Goal: Transaction & Acquisition: Download file/media

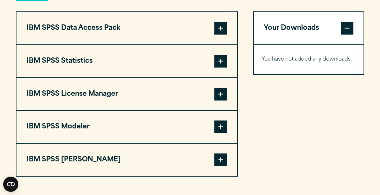
scroll to position [503, 0]
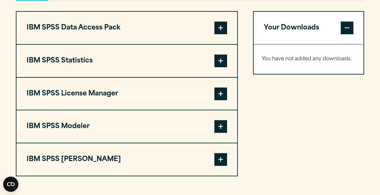
click at [221, 59] on span at bounding box center [221, 61] width 13 height 13
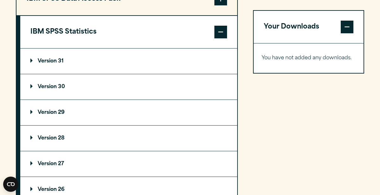
click at [53, 61] on p "Version 31" at bounding box center [46, 61] width 33 height 5
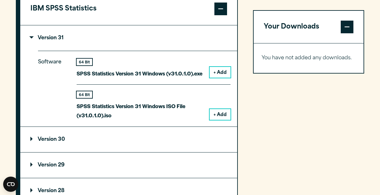
scroll to position [555, 0]
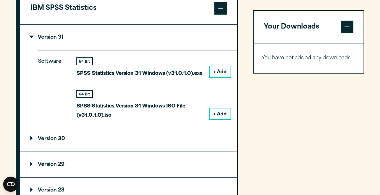
click at [218, 126] on summary "Version 30" at bounding box center [128, 138] width 217 height 25
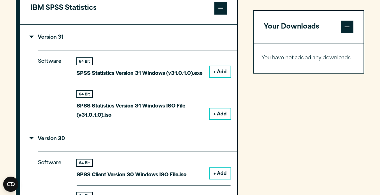
click at [216, 109] on button "+ Add" at bounding box center [220, 113] width 21 height 11
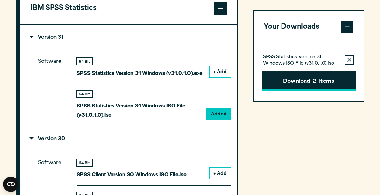
click at [349, 88] on button "Download 2 Items" at bounding box center [309, 81] width 94 height 20
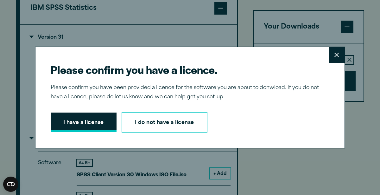
click at [82, 125] on button "I have a license" at bounding box center [84, 123] width 66 height 20
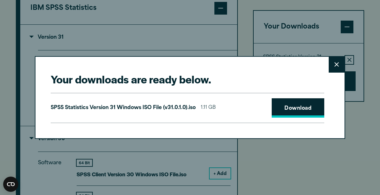
click at [315, 109] on link "Download" at bounding box center [298, 108] width 53 height 20
